Goal: Find specific page/section: Find specific page/section

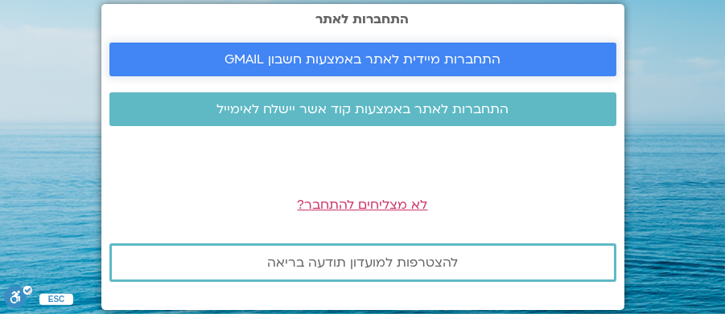
click at [378, 60] on span "התחברות מיידית לאתר באמצעות חשבון GMAIL" at bounding box center [362, 59] width 276 height 14
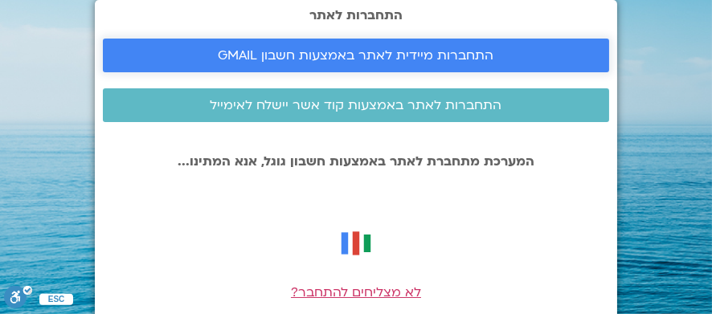
scroll to position [57, 0]
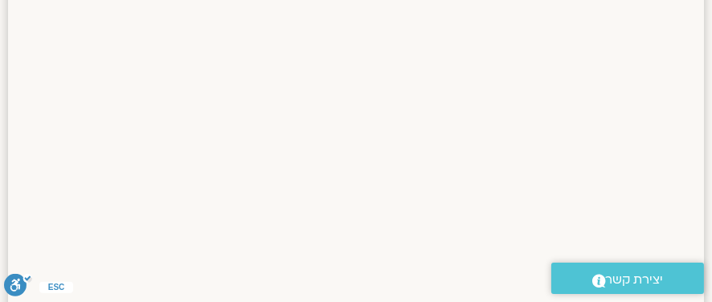
scroll to position [2064, 0]
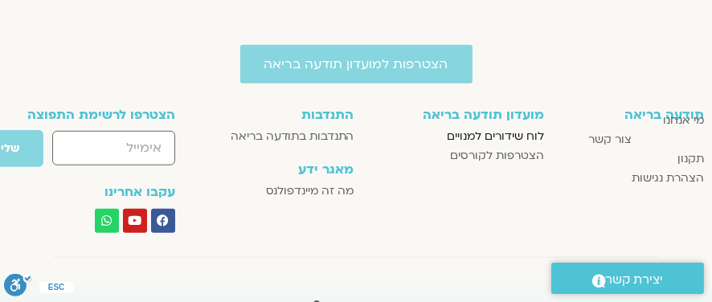
click at [492, 136] on span "לוח שידורים למנויים" at bounding box center [495, 136] width 97 height 19
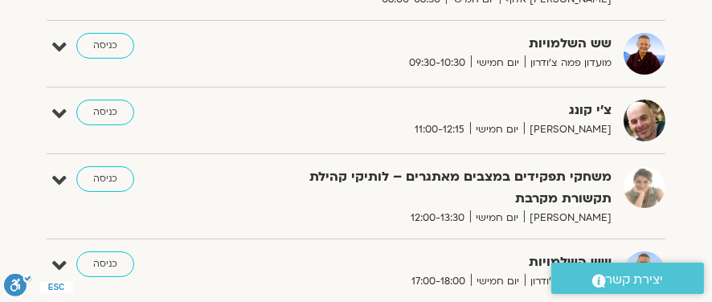
scroll to position [562, 0]
